Goal: Find specific page/section: Find specific page/section

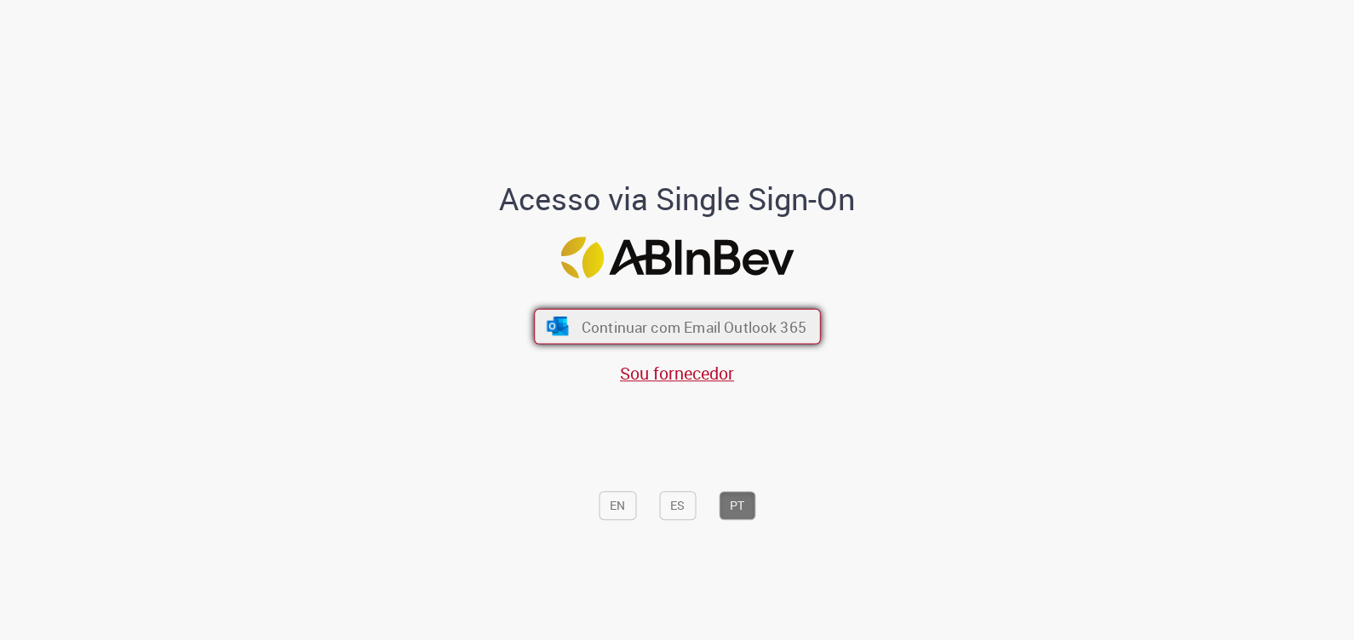
click at [656, 311] on button "Continuar com Email Outlook 365" at bounding box center [677, 326] width 287 height 36
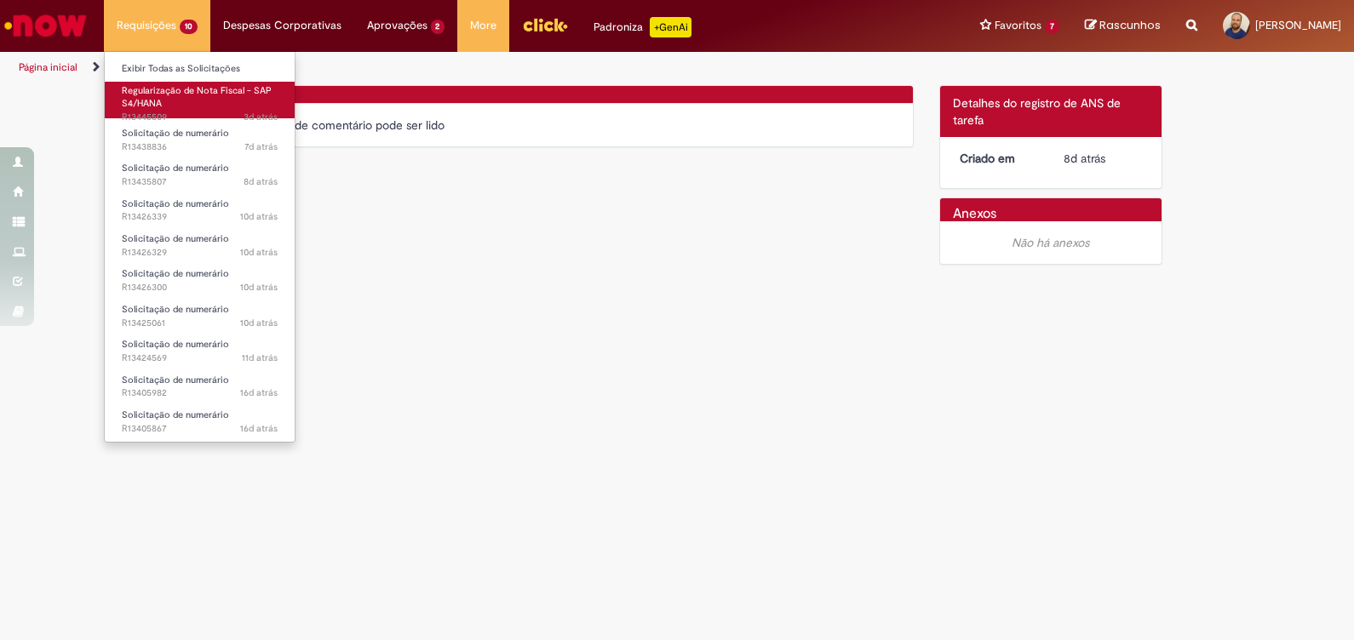
click at [157, 94] on span "Regularização de Nota Fiscal - SAP S4/HANA" at bounding box center [197, 97] width 150 height 26
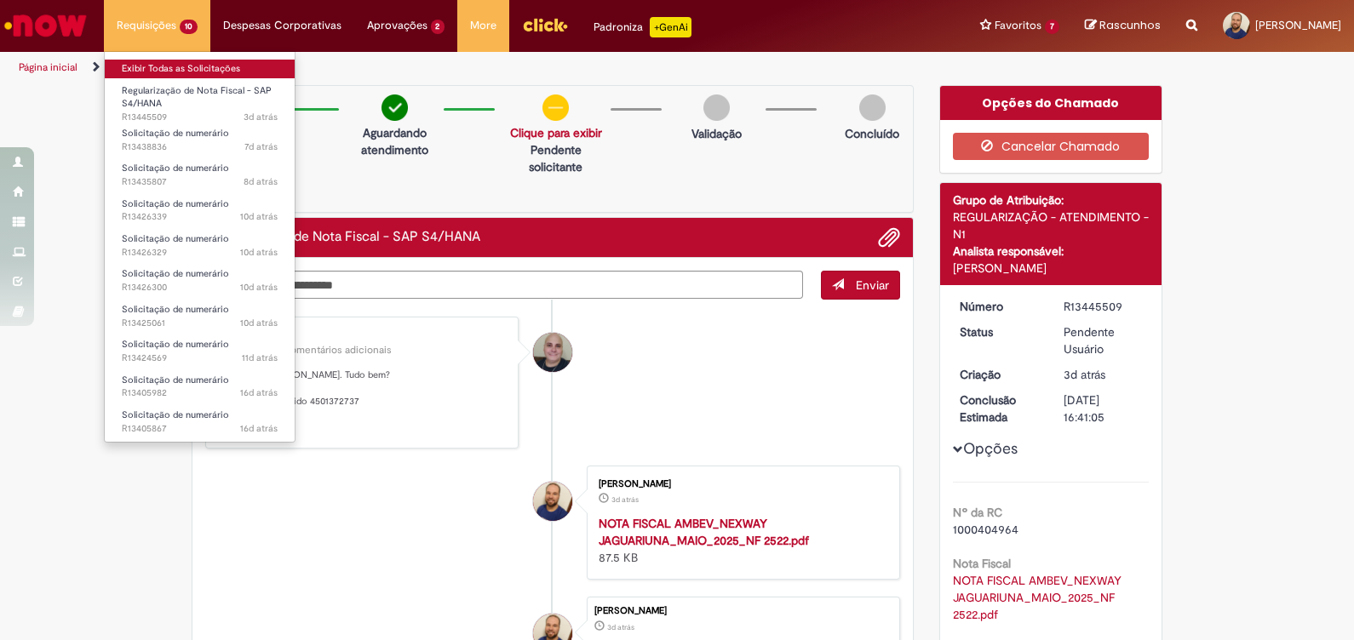
click at [146, 72] on link "Exibir Todas as Solicitações" at bounding box center [200, 69] width 190 height 19
